Goal: Use online tool/utility

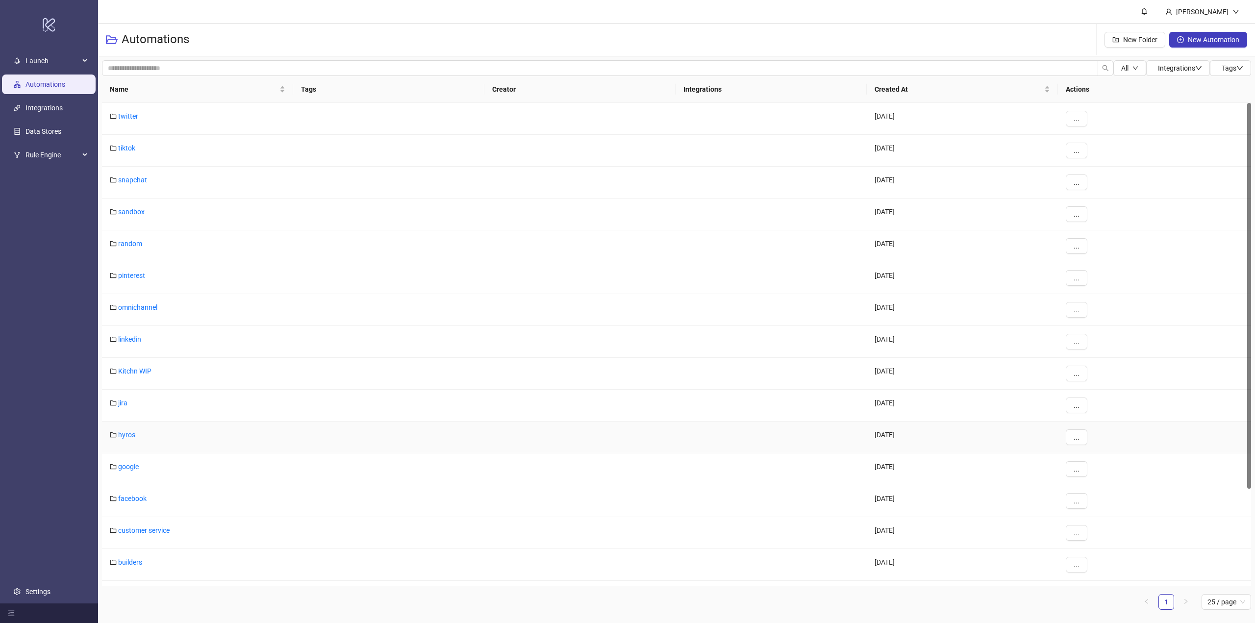
scroll to position [122, 0]
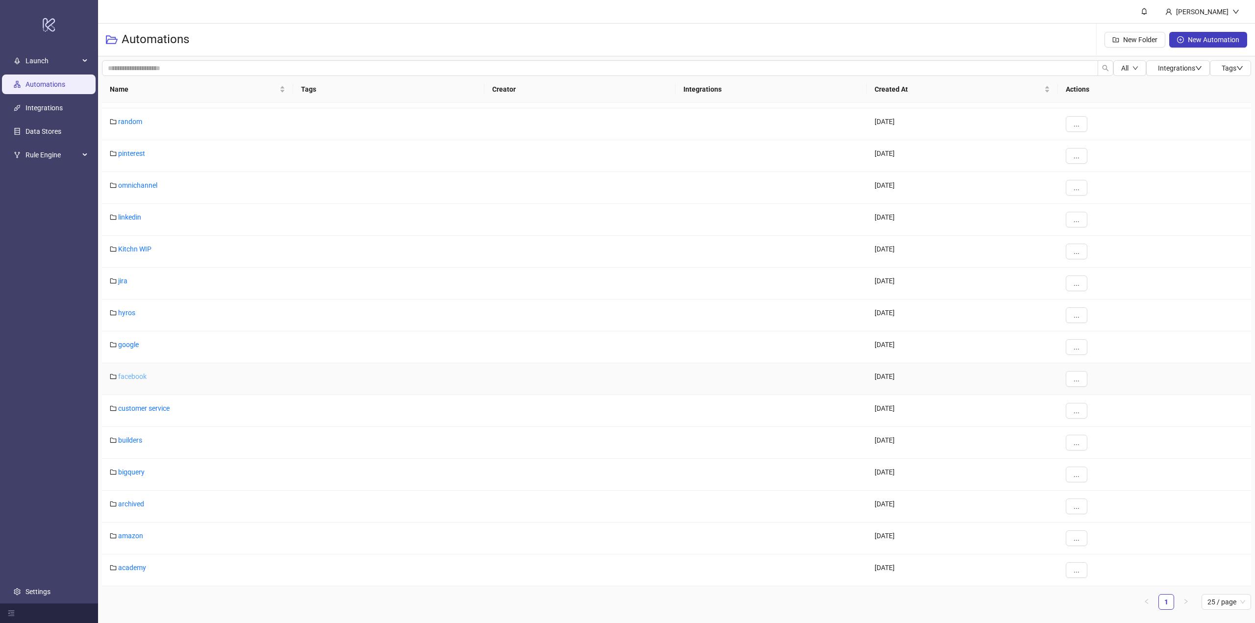
click at [134, 375] on link "facebook" at bounding box center [132, 377] width 28 height 8
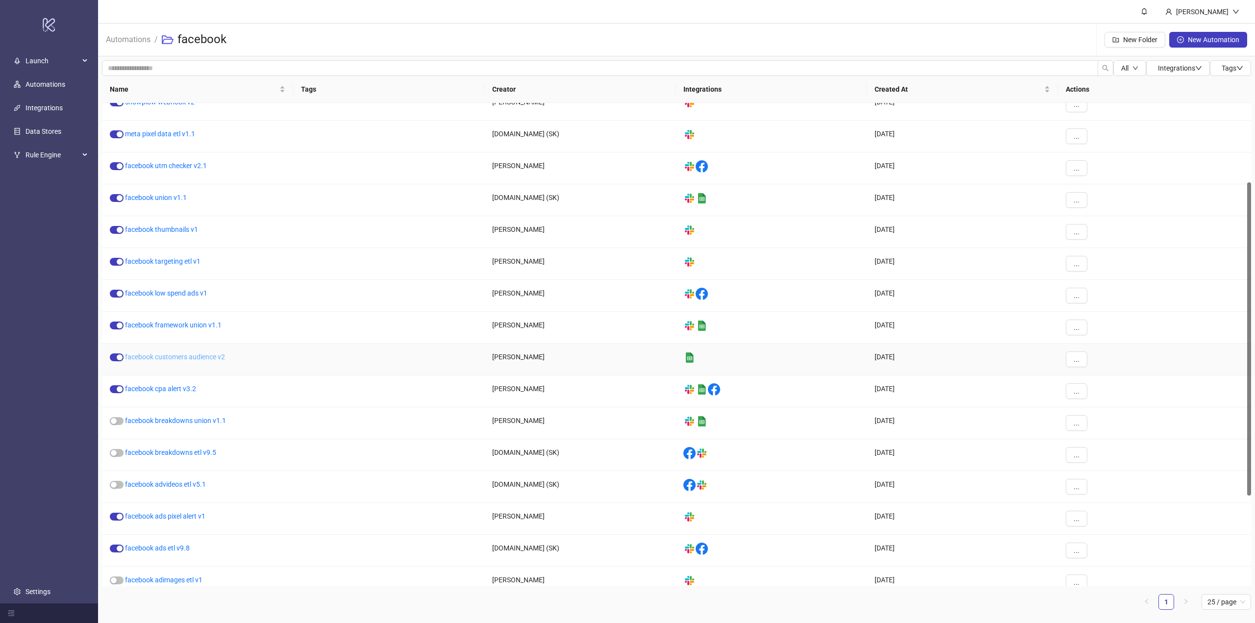
click at [158, 358] on link "facebook customers audience v2" at bounding box center [175, 357] width 100 height 8
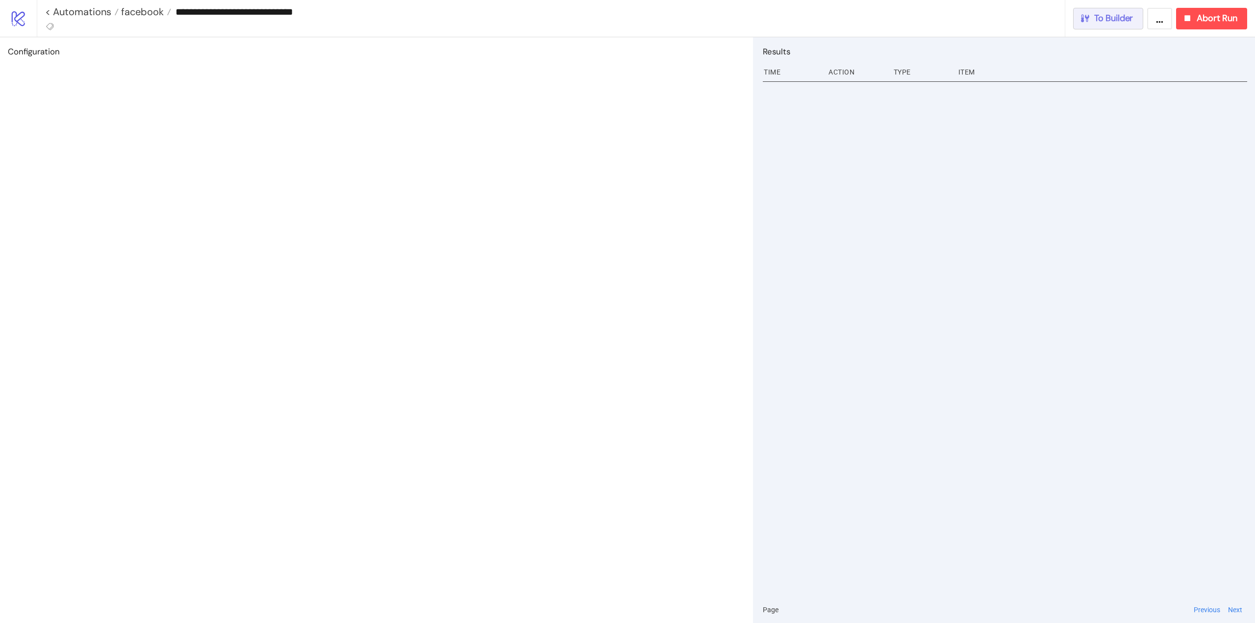
click at [1114, 21] on span "To Builder" at bounding box center [1113, 18] width 39 height 11
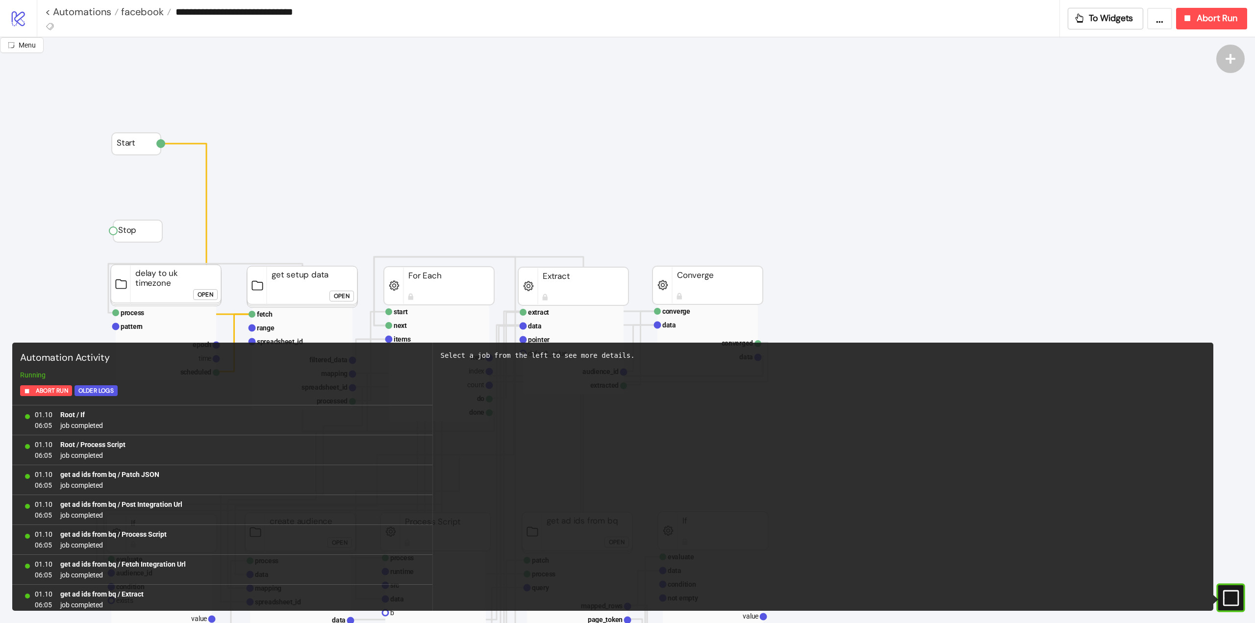
scroll to position [811, 0]
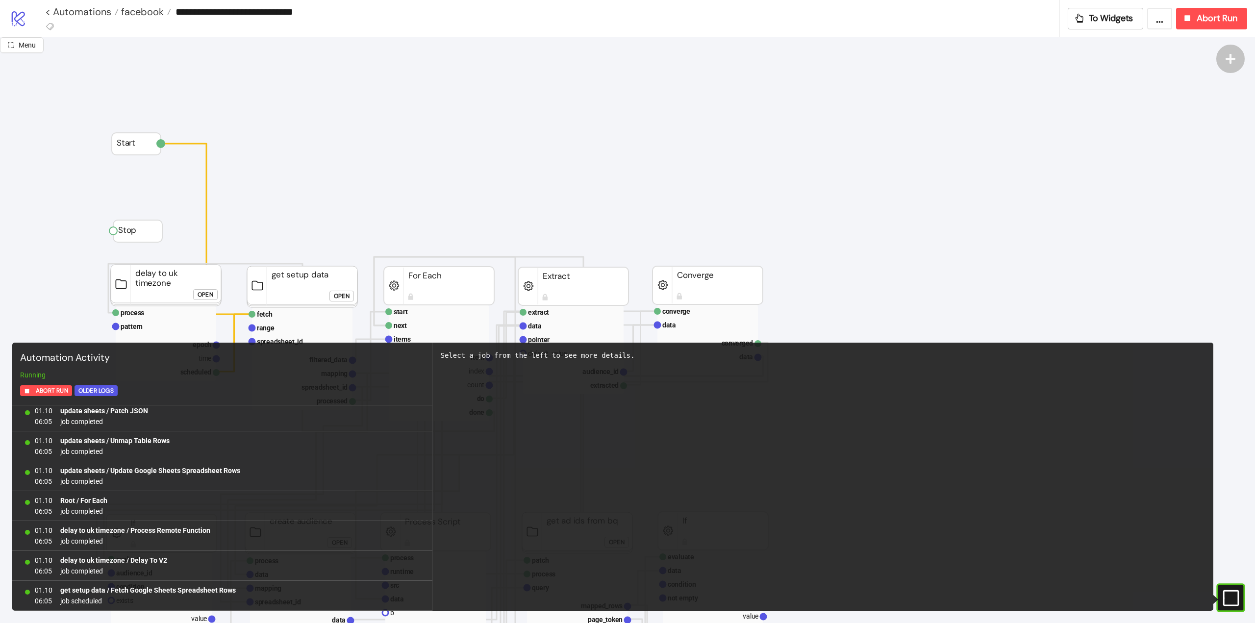
click at [1226, 594] on rect at bounding box center [1218, 598] width 15 height 15
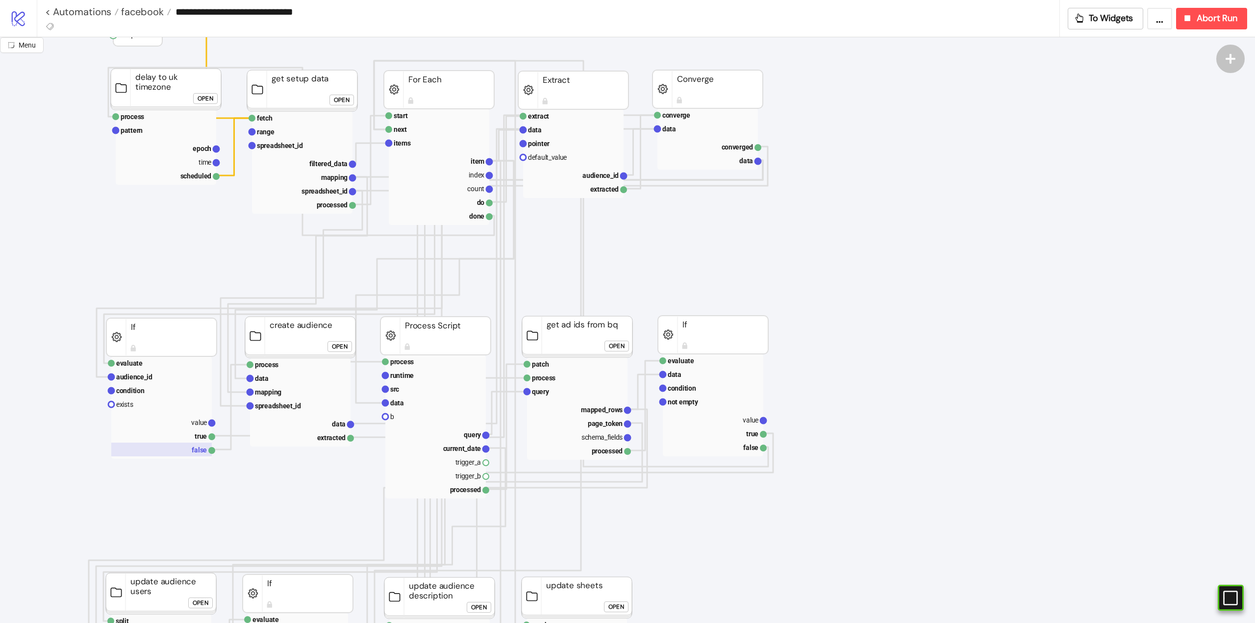
scroll to position [98, 0]
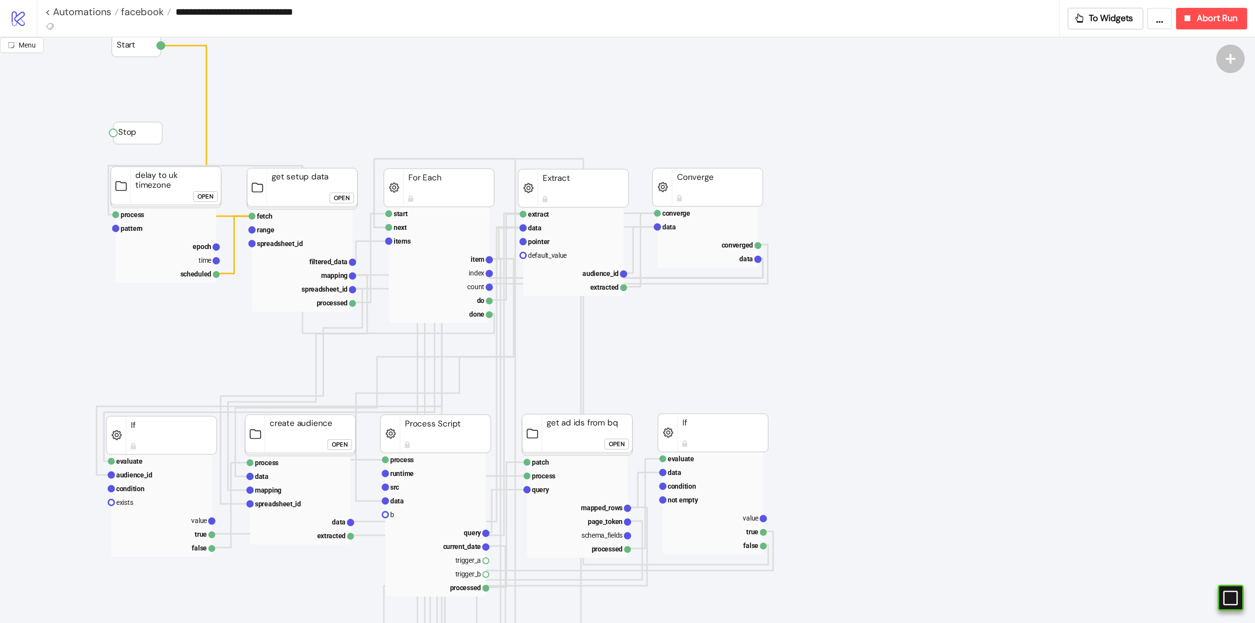
click at [339, 254] on rect at bounding box center [302, 260] width 101 height 102
click at [330, 266] on rect at bounding box center [302, 261] width 101 height 14
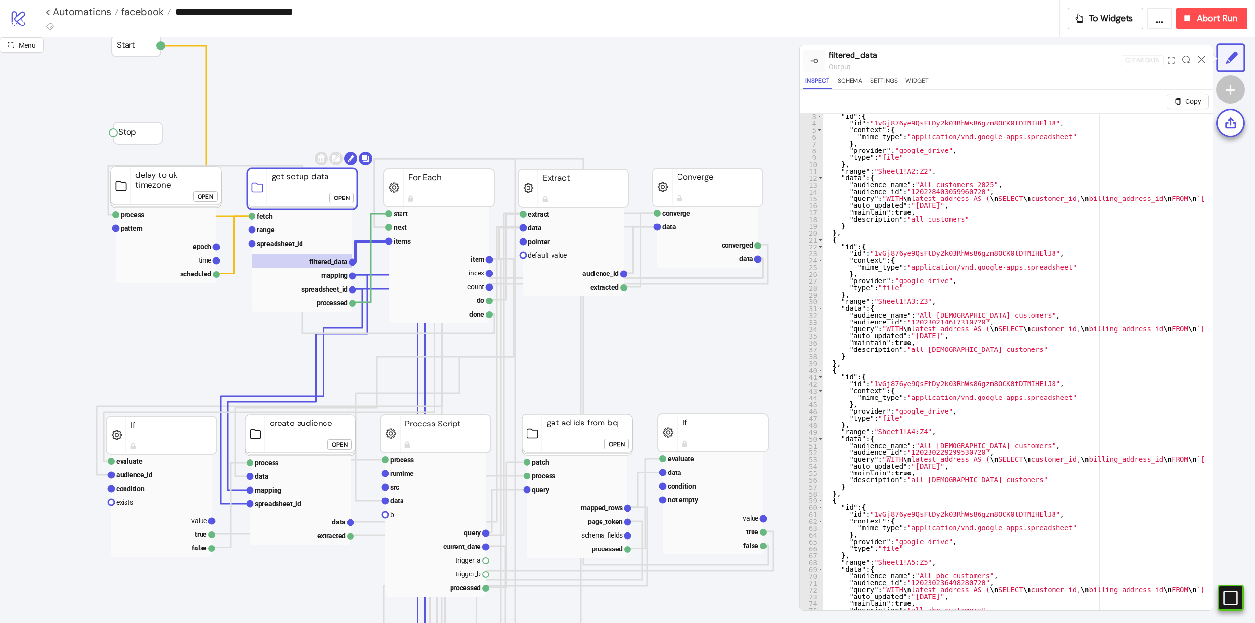
scroll to position [0, 0]
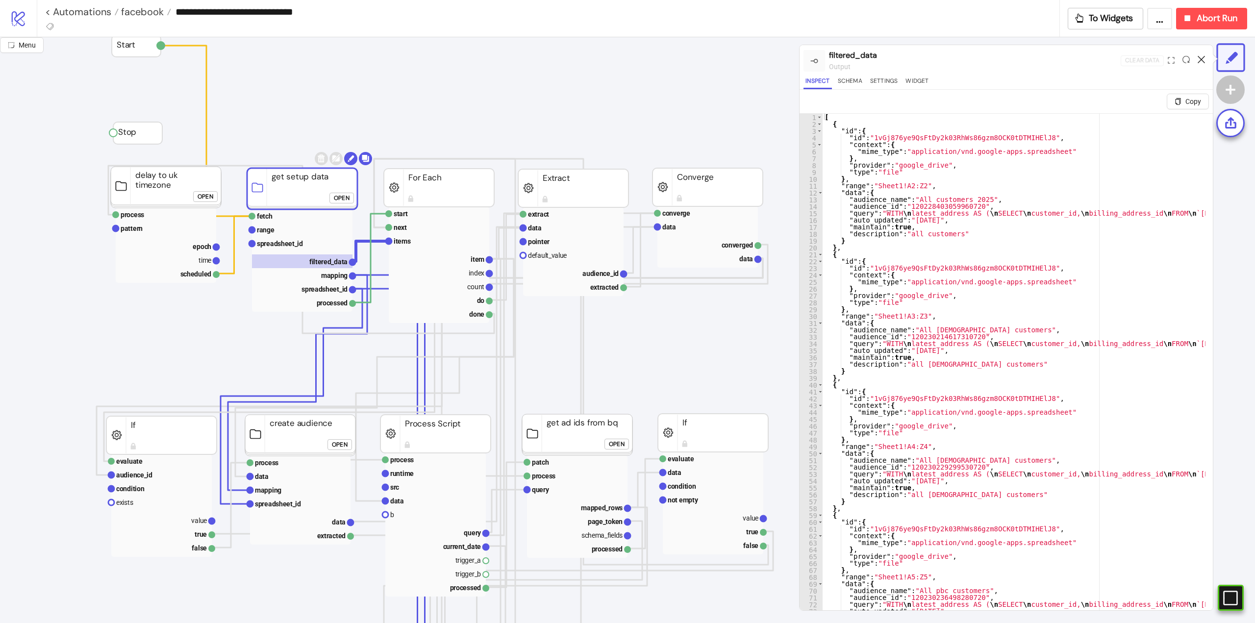
click at [1199, 61] on icon at bounding box center [1201, 59] width 7 height 7
